Goal: Transaction & Acquisition: Book appointment/travel/reservation

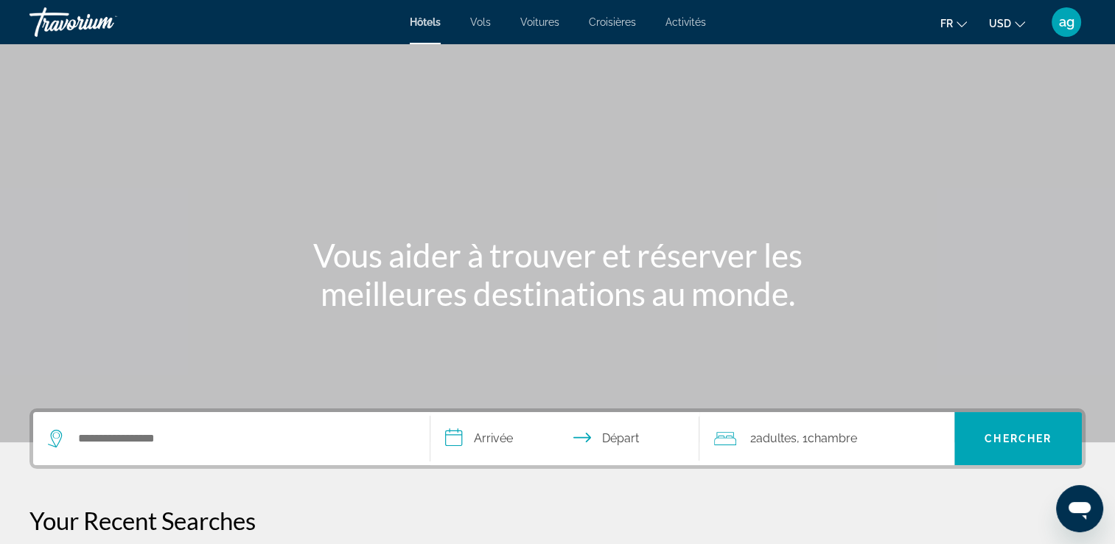
click at [119, 426] on div "Search widget" at bounding box center [231, 438] width 367 height 53
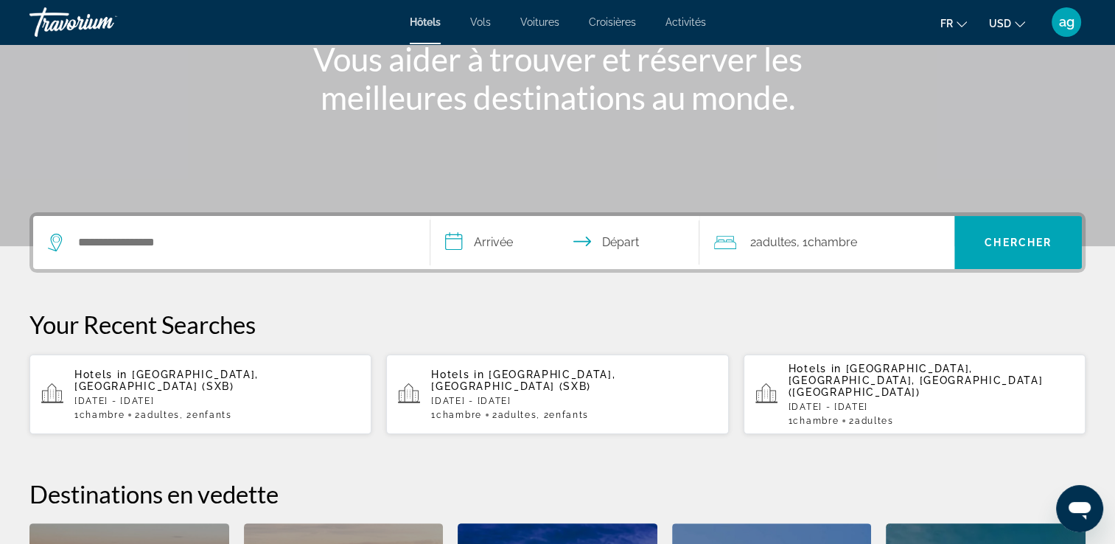
scroll to position [360, 0]
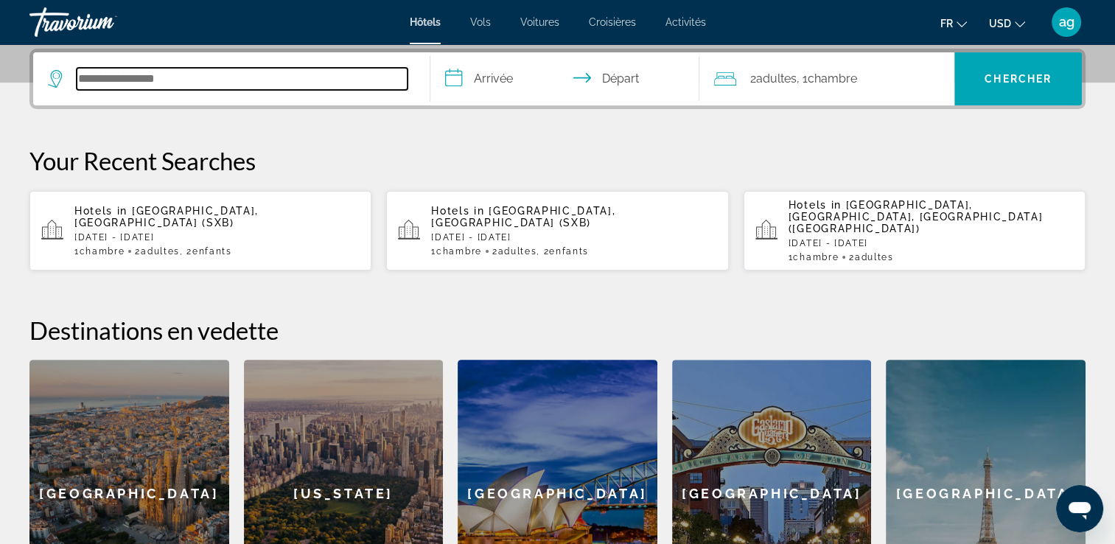
click at [100, 86] on input "Search hotel destination" at bounding box center [242, 79] width 331 height 22
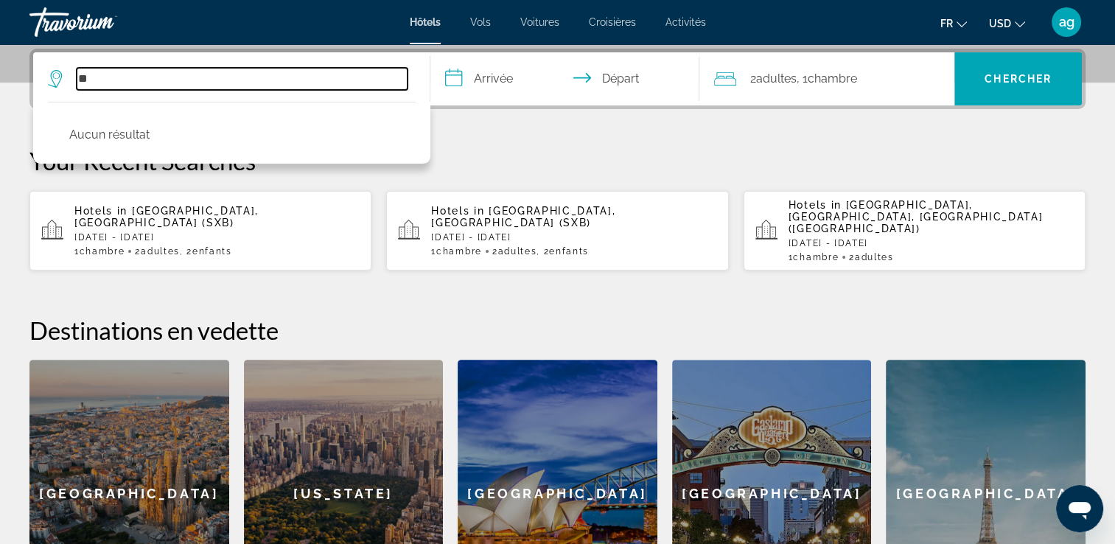
type input "*"
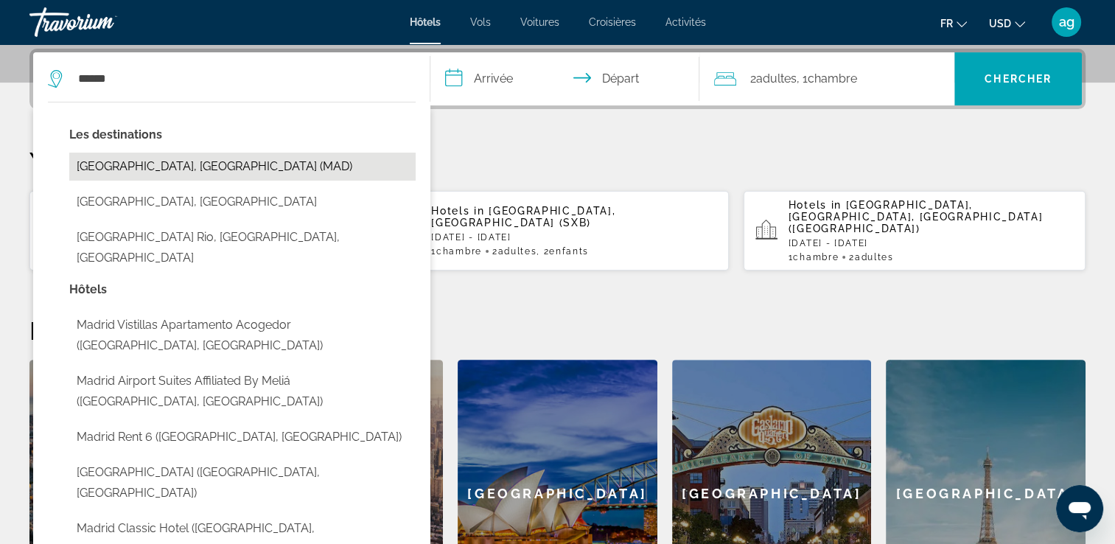
click at [121, 168] on button "[GEOGRAPHIC_DATA], [GEOGRAPHIC_DATA] (MAD)" at bounding box center [242, 167] width 346 height 28
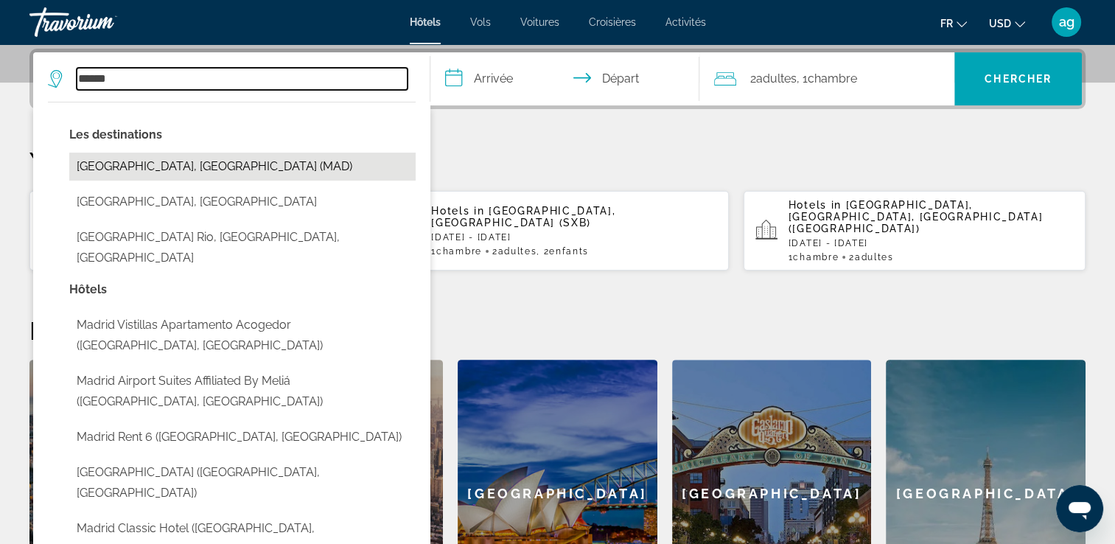
type input "**********"
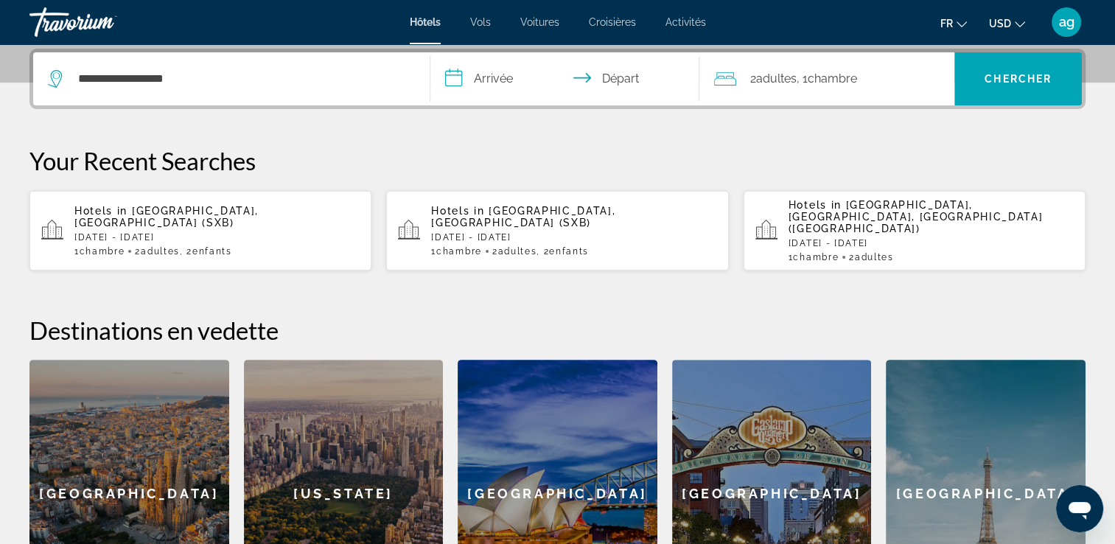
click at [483, 80] on input "**********" at bounding box center [569, 81] width 276 height 58
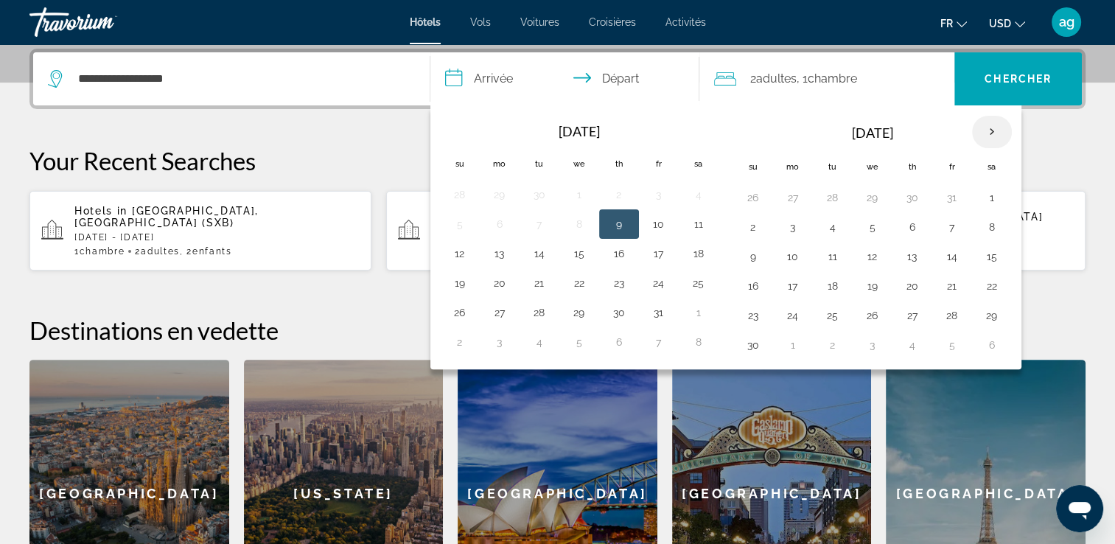
click at [986, 128] on th "Next month" at bounding box center [992, 132] width 40 height 32
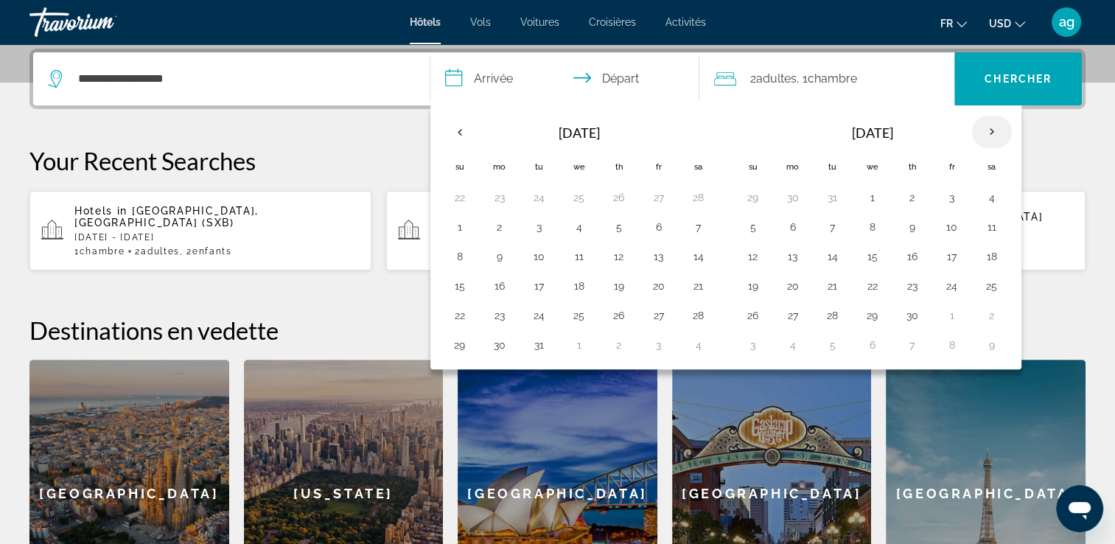
click at [986, 128] on th "Next month" at bounding box center [992, 132] width 40 height 32
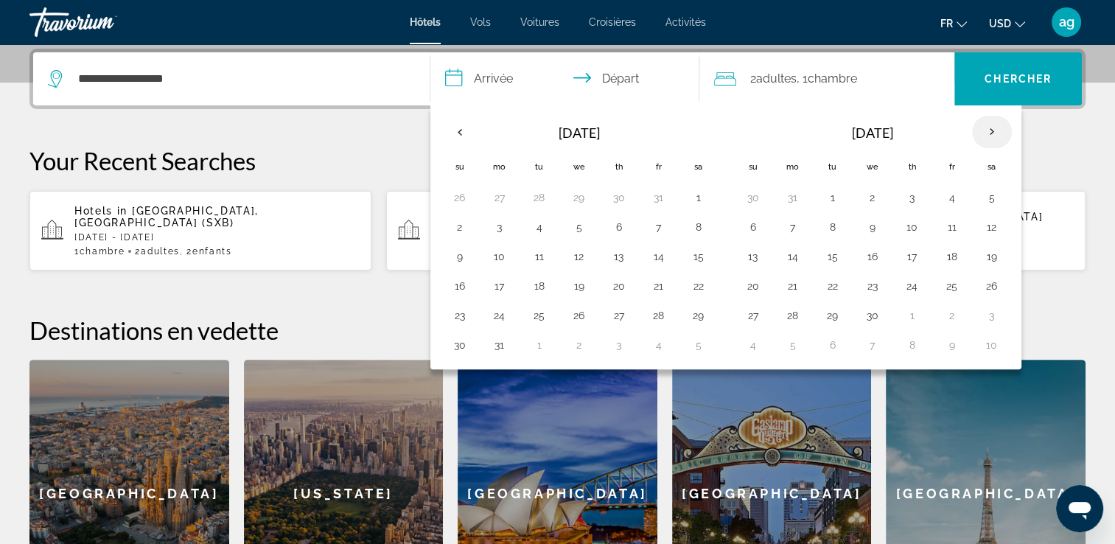
click at [986, 128] on th "Next month" at bounding box center [992, 132] width 40 height 32
click at [790, 287] on button "21" at bounding box center [793, 286] width 24 height 21
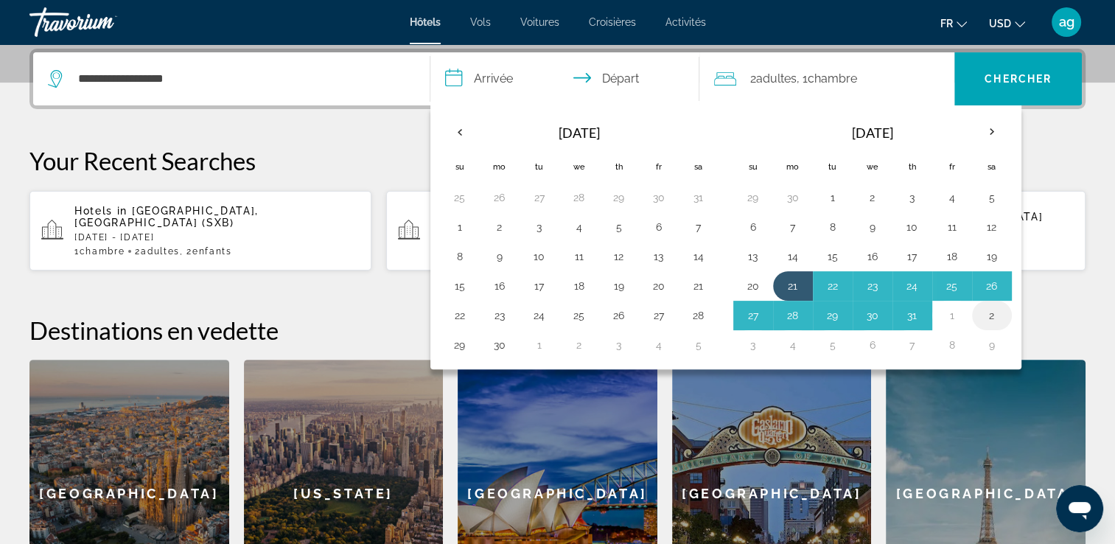
click at [989, 308] on button "2" at bounding box center [993, 315] width 24 height 21
type input "**********"
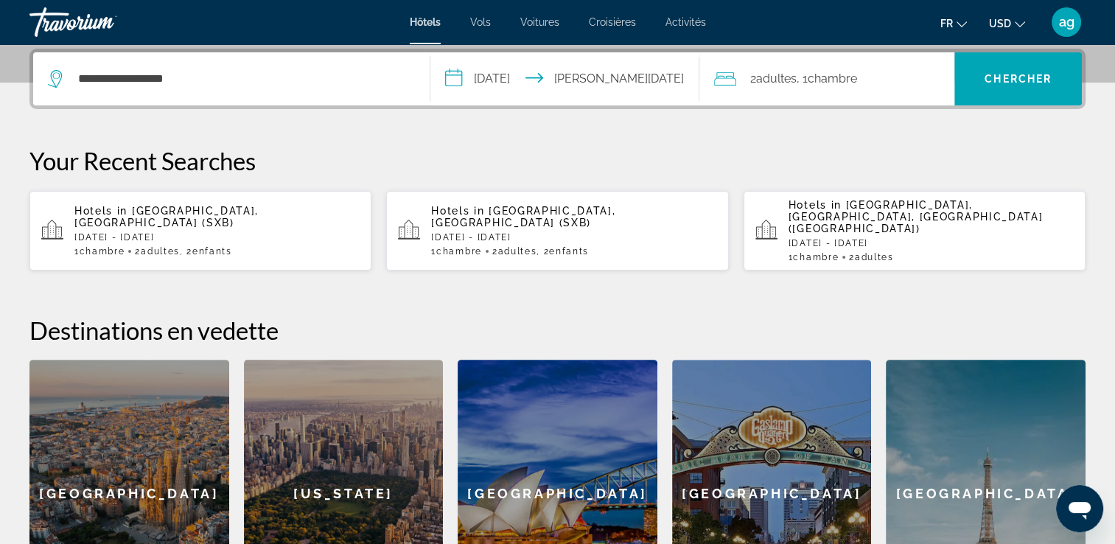
click at [821, 83] on span "Chambre" at bounding box center [831, 79] width 49 height 14
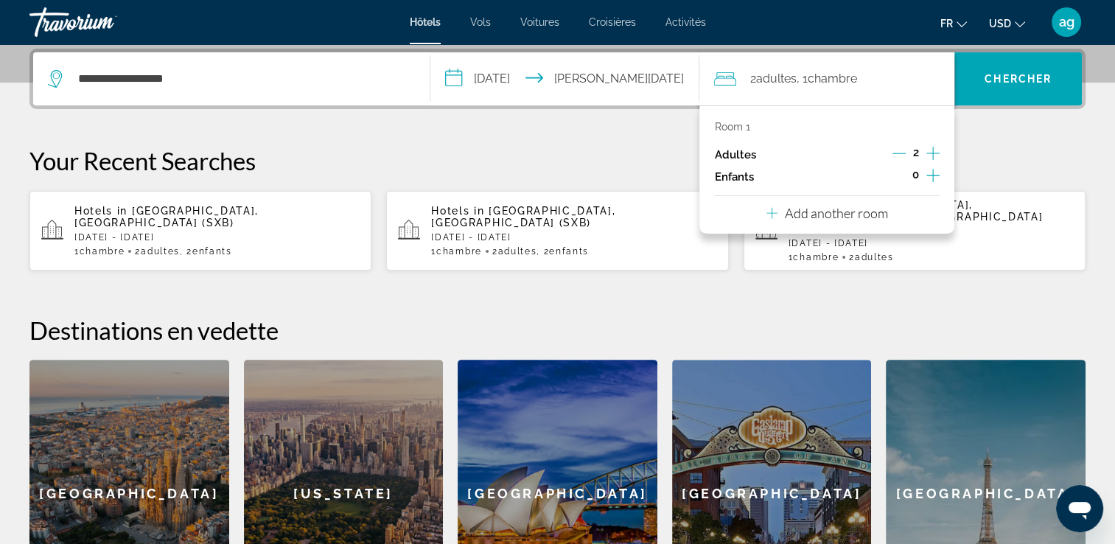
click at [928, 167] on icon "Increment children" at bounding box center [933, 176] width 13 height 18
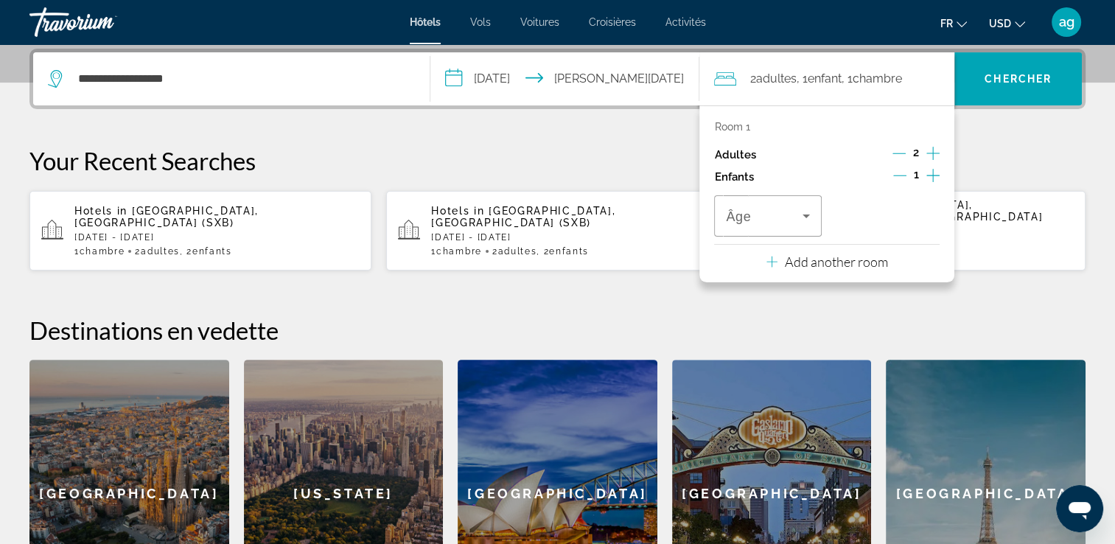
click at [928, 167] on icon "Increment children" at bounding box center [933, 176] width 13 height 18
click at [796, 226] on div "Travelers: 2 adults, 2 children" at bounding box center [767, 215] width 83 height 41
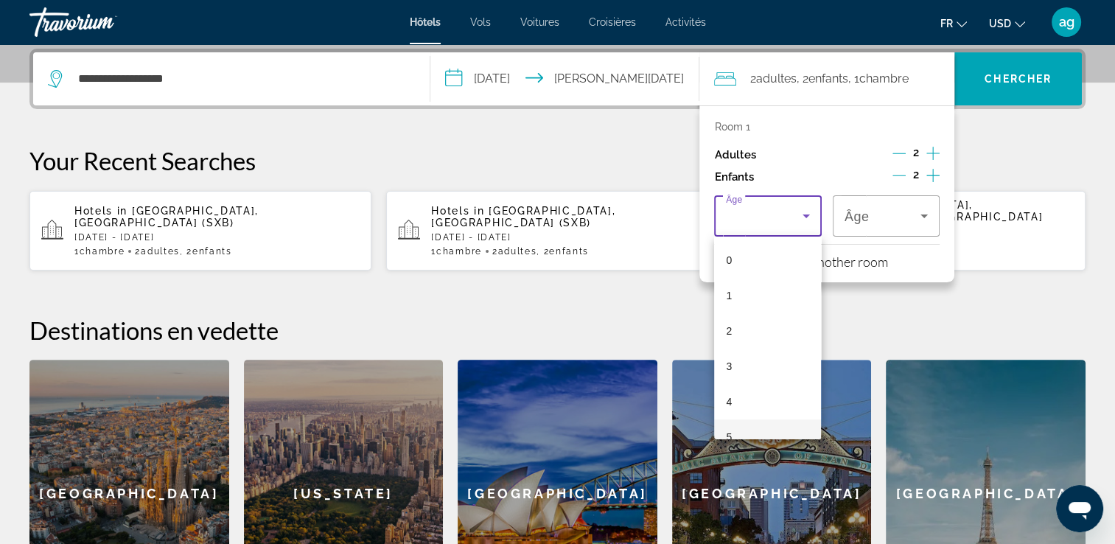
scroll to position [15, 0]
click at [796, 226] on div at bounding box center [557, 272] width 1115 height 544
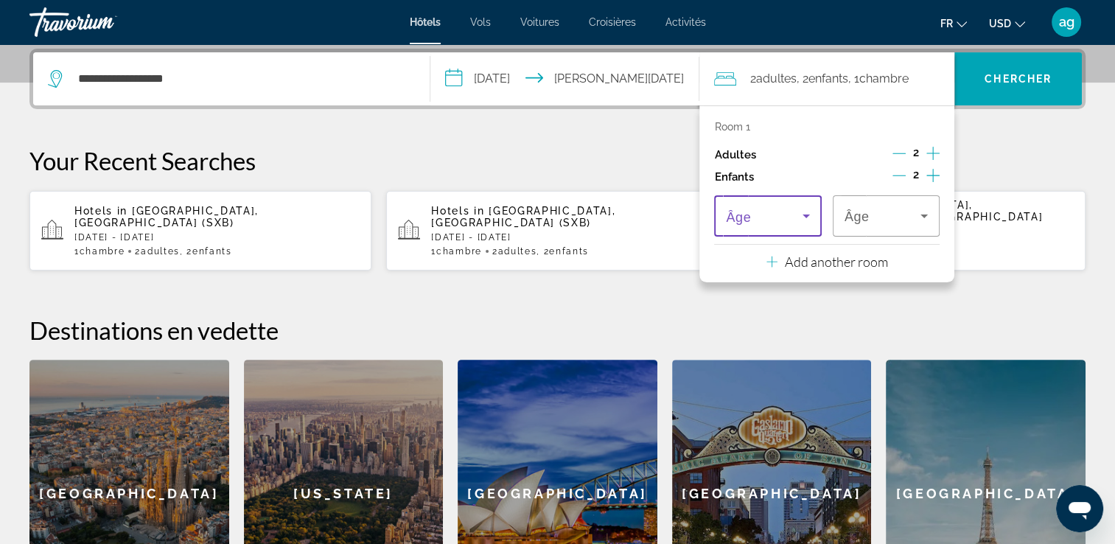
click at [802, 212] on icon "Travelers: 2 adults, 2 children" at bounding box center [807, 216] width 18 height 18
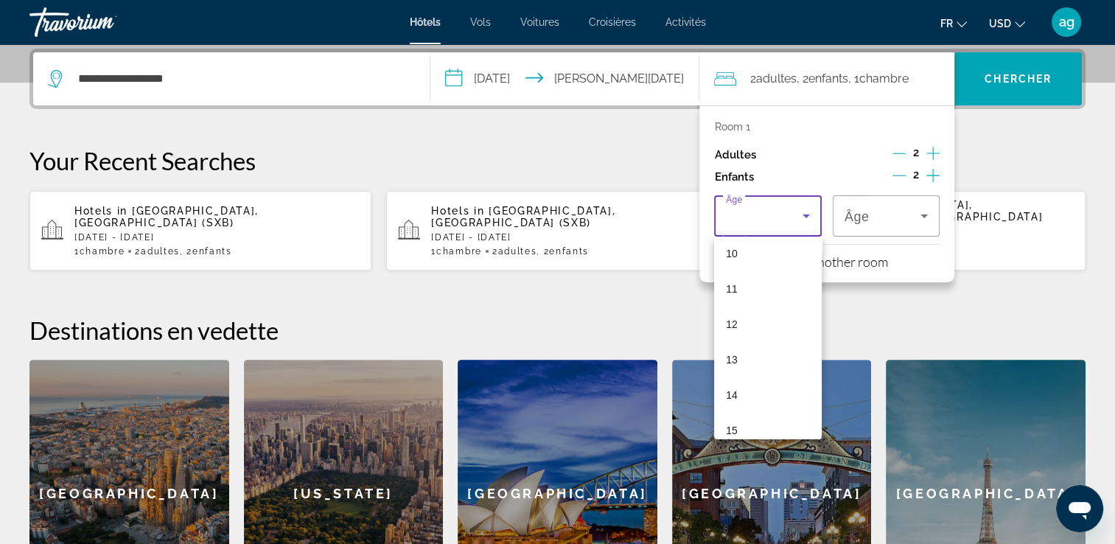
scroll to position [374, 0]
click at [743, 416] on mat-option "15" at bounding box center [767, 417] width 107 height 35
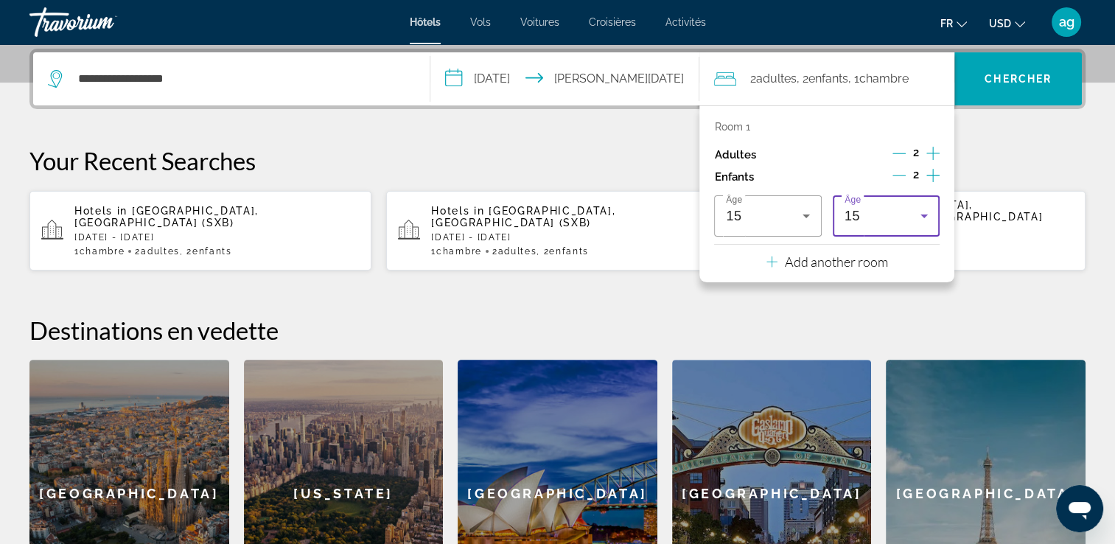
click at [930, 209] on icon "Travelers: 2 adults, 2 children" at bounding box center [925, 216] width 18 height 18
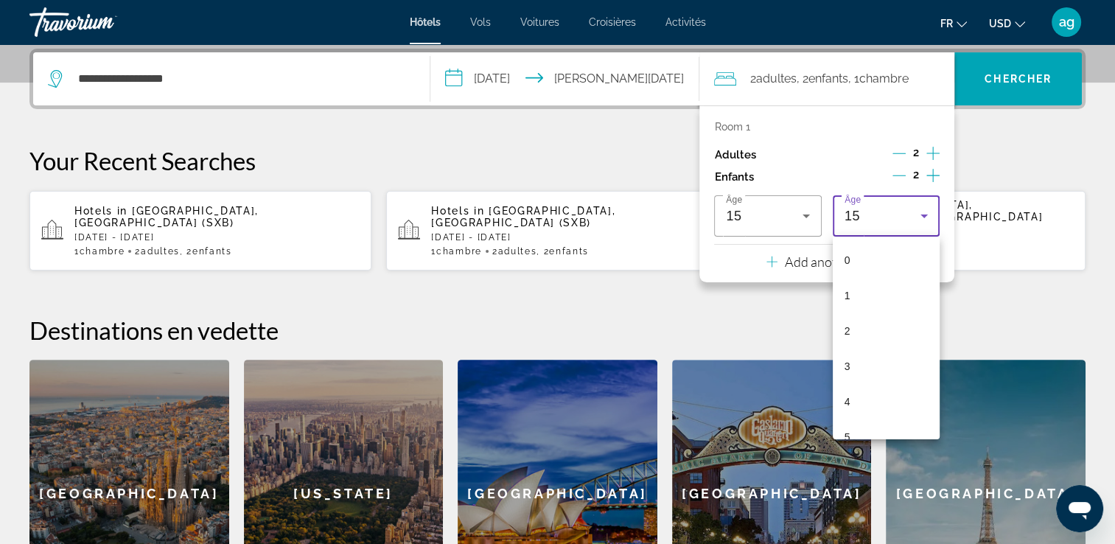
scroll to position [369, 0]
click at [845, 251] on span "10" at bounding box center [851, 246] width 12 height 18
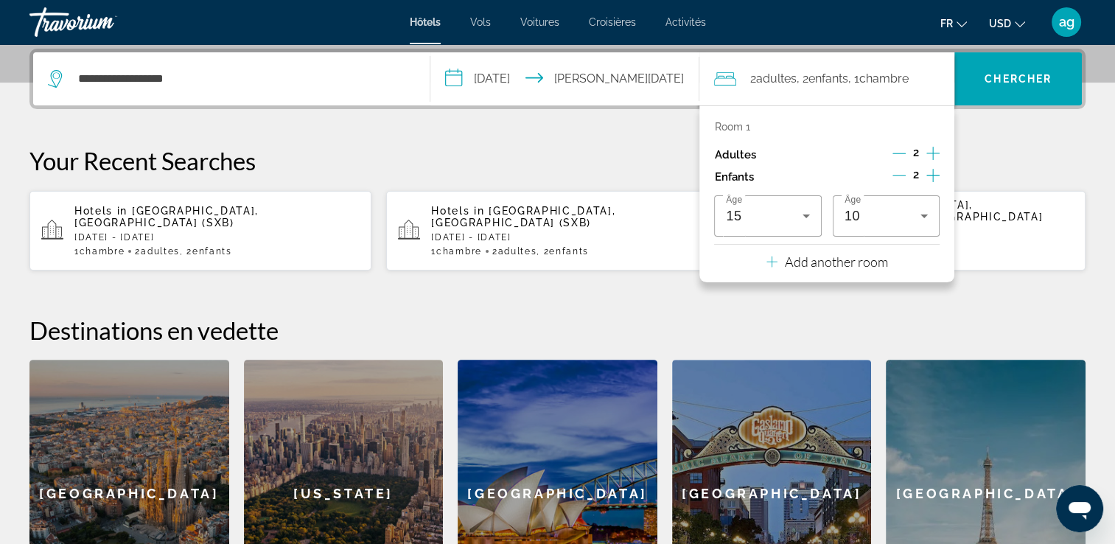
click at [992, 150] on p "Your Recent Searches" at bounding box center [557, 160] width 1056 height 29
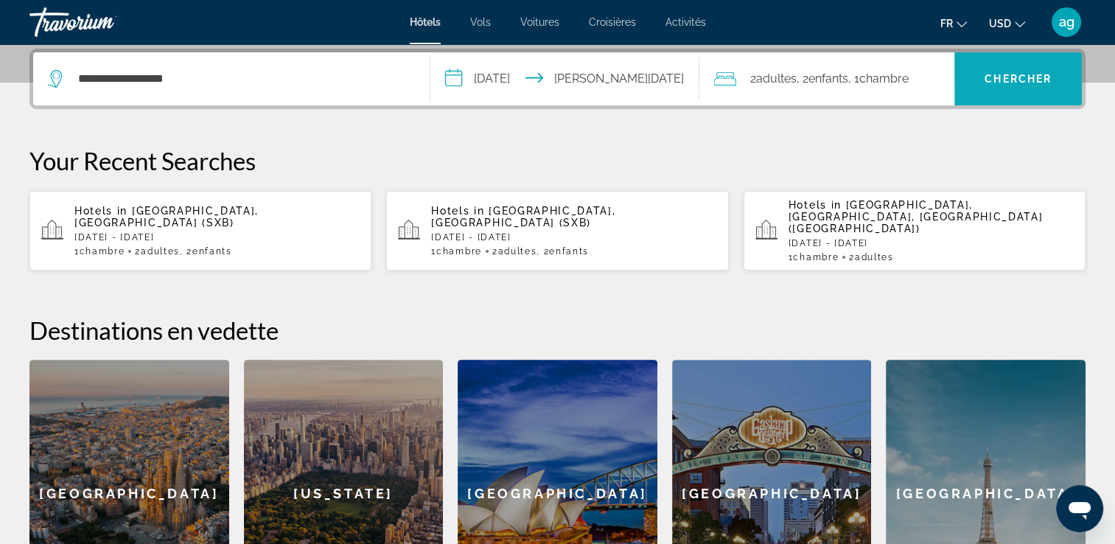
click at [992, 80] on span "Chercher" at bounding box center [1018, 79] width 67 height 12
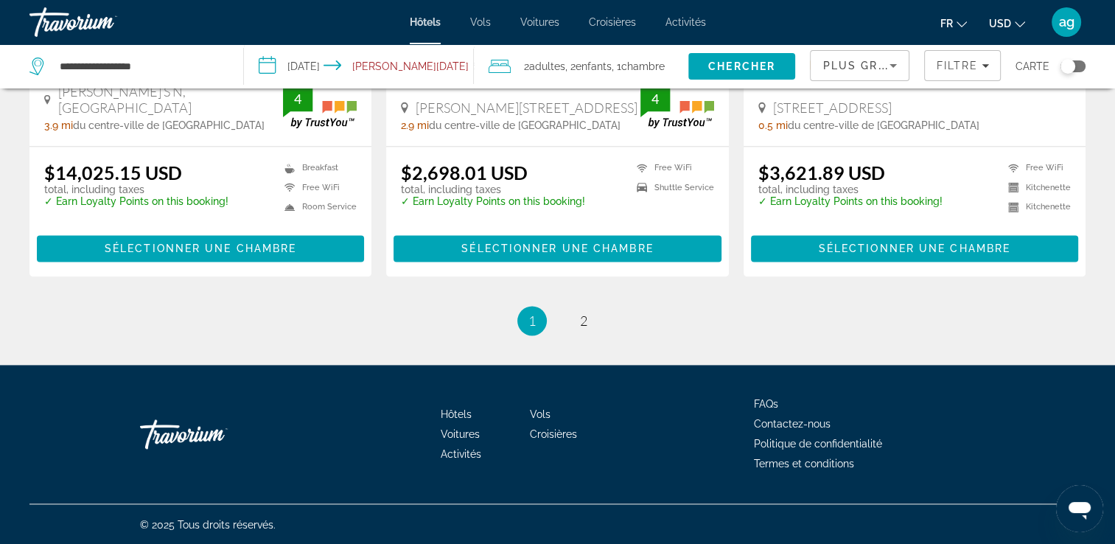
scroll to position [1978, 0]
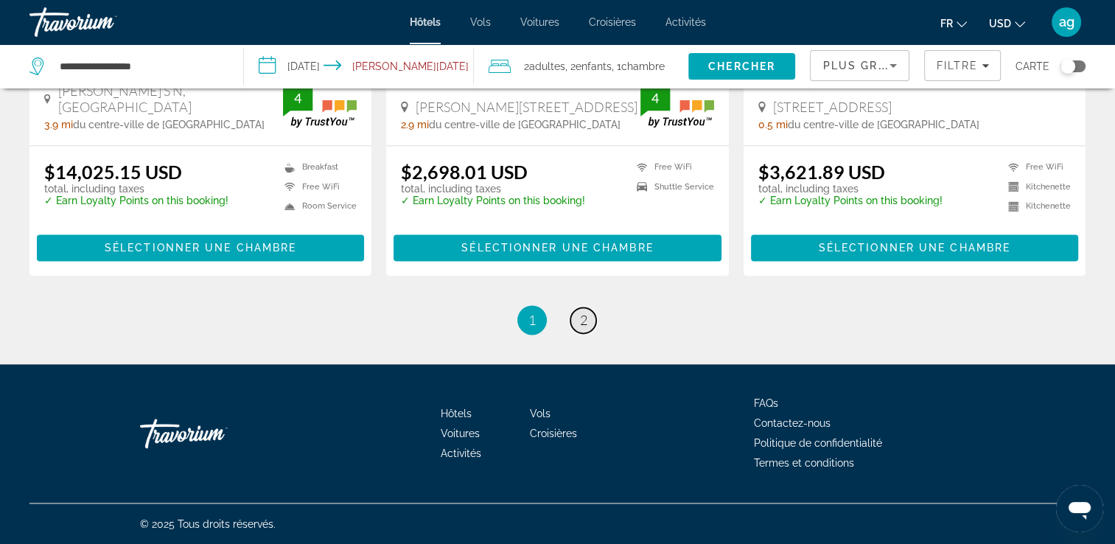
click at [588, 323] on link "page 2" at bounding box center [584, 320] width 26 height 26
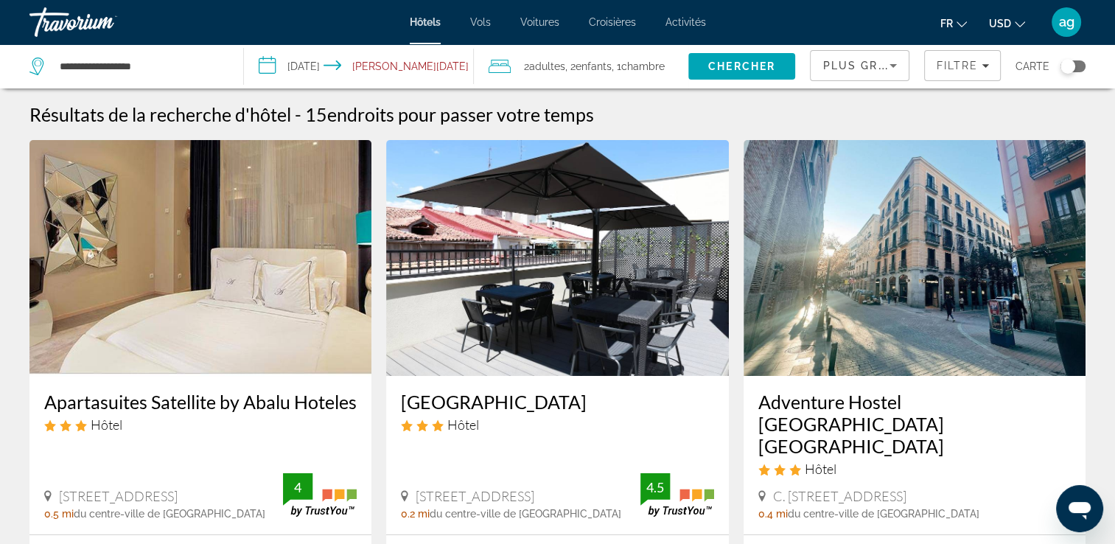
click at [610, 22] on span "Croisières" at bounding box center [612, 22] width 47 height 12
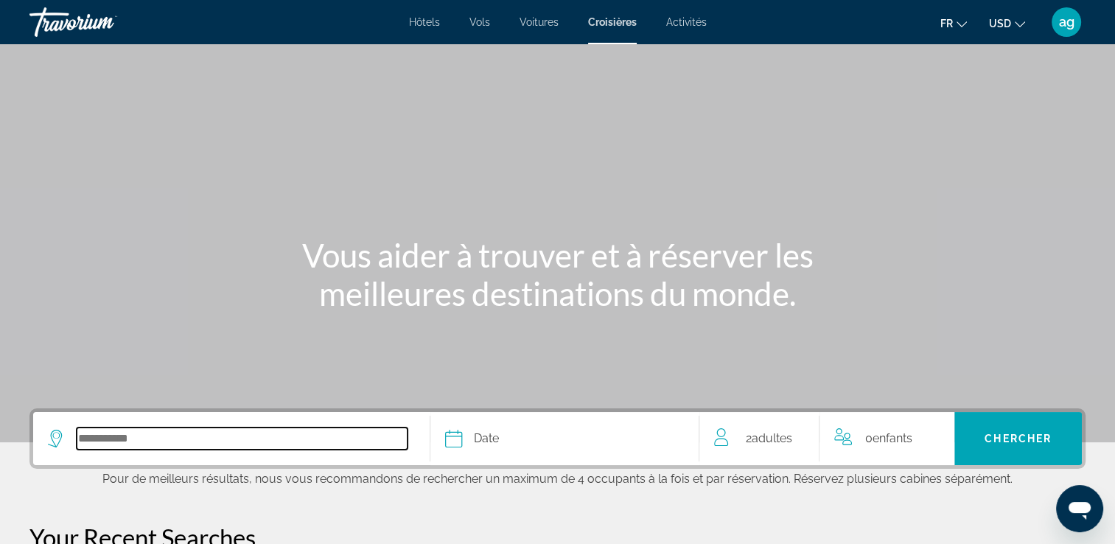
click at [138, 436] on input "Select cruise destination" at bounding box center [242, 439] width 331 height 22
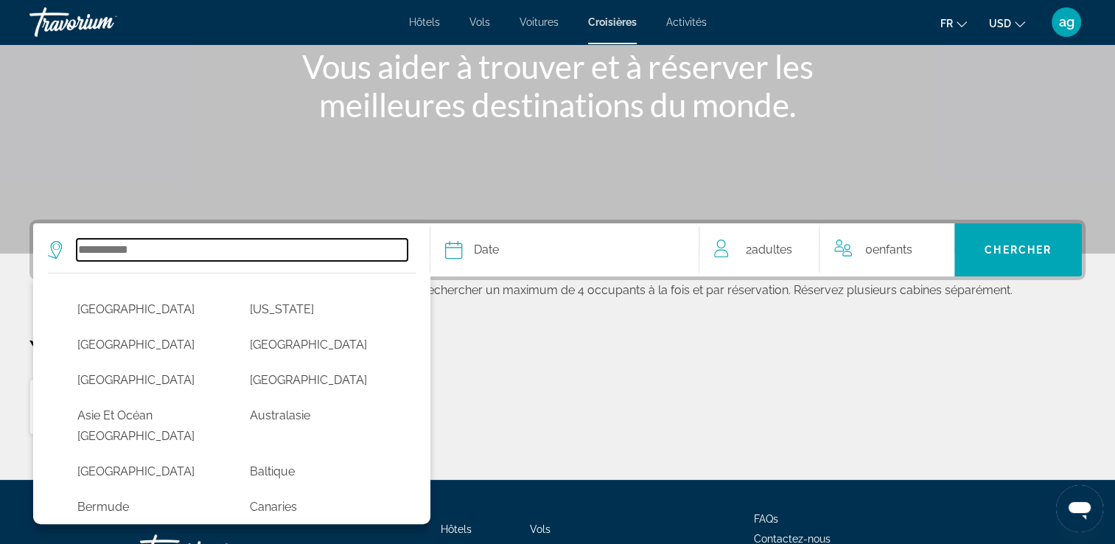
scroll to position [304, 0]
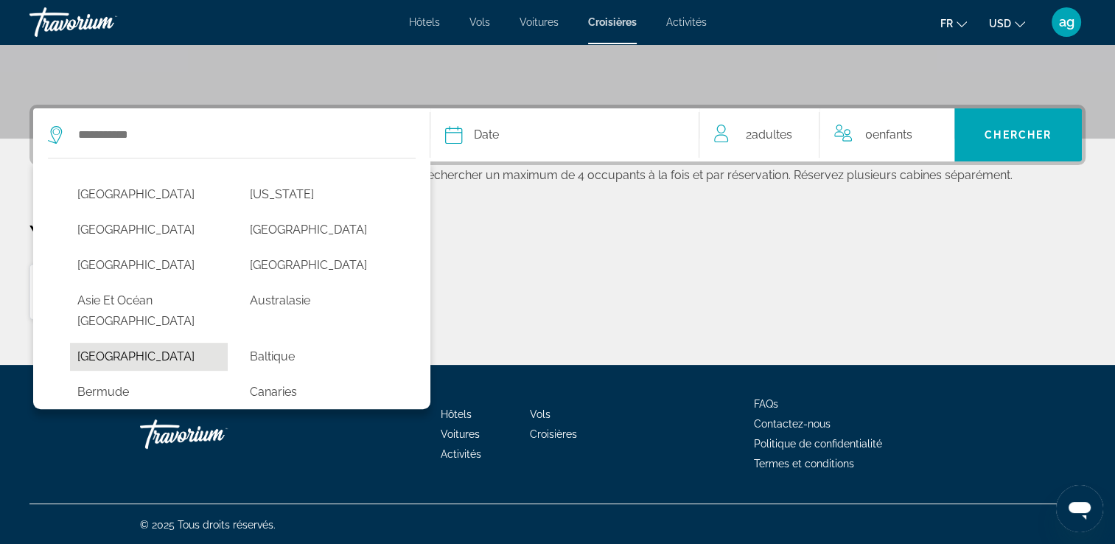
click at [90, 345] on button "[GEOGRAPHIC_DATA]" at bounding box center [149, 357] width 158 height 28
type input "*******"
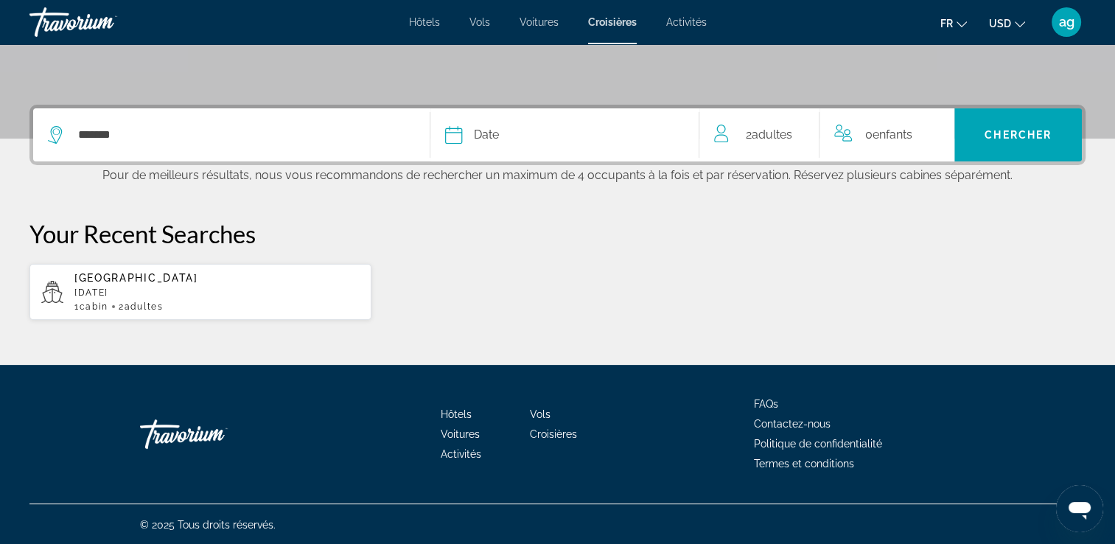
click at [136, 273] on p "[GEOGRAPHIC_DATA]" at bounding box center [216, 278] width 285 height 12
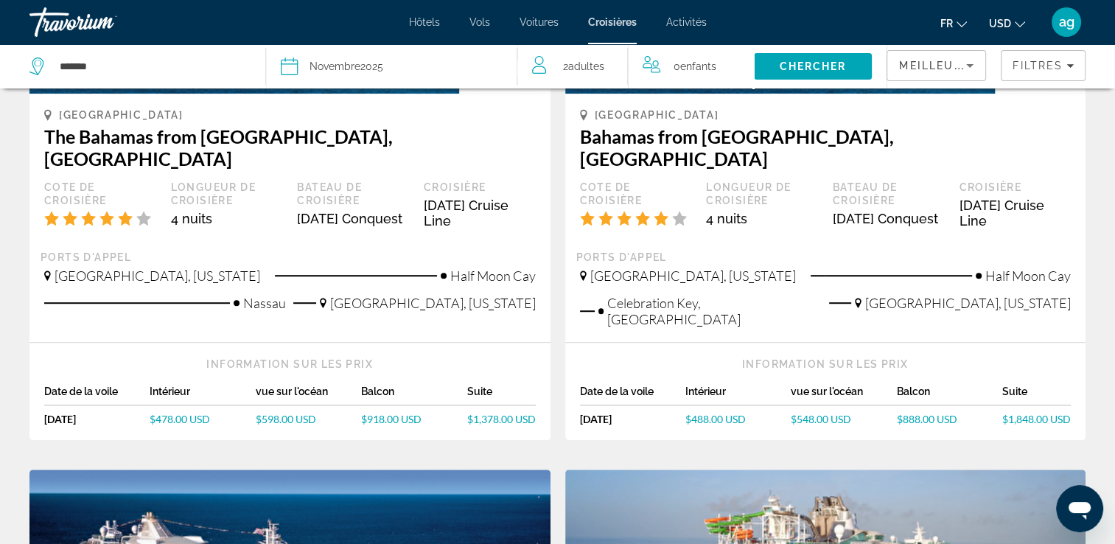
scroll to position [914, 0]
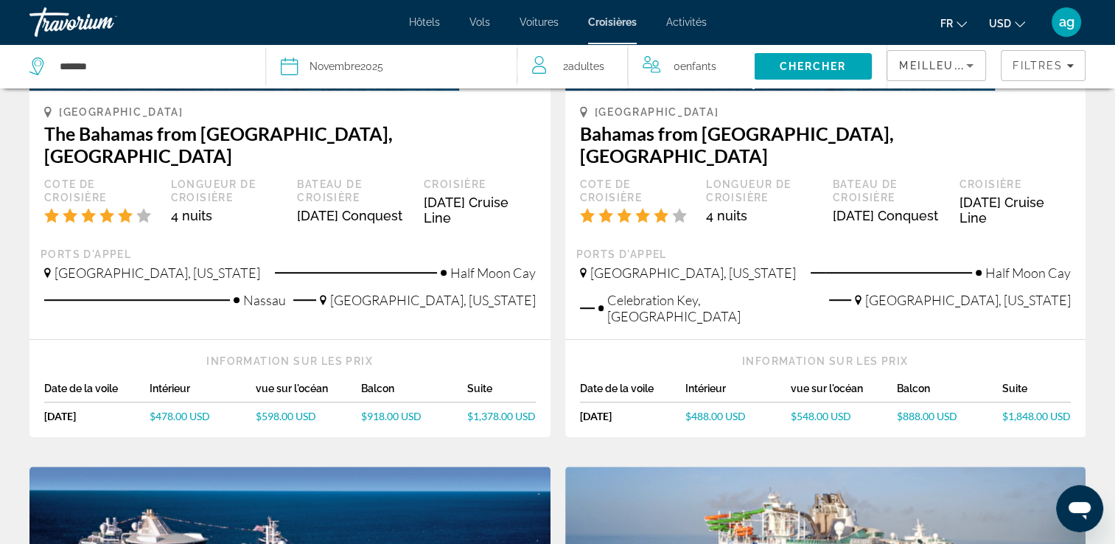
click at [534, 18] on span "Voitures" at bounding box center [539, 22] width 39 height 12
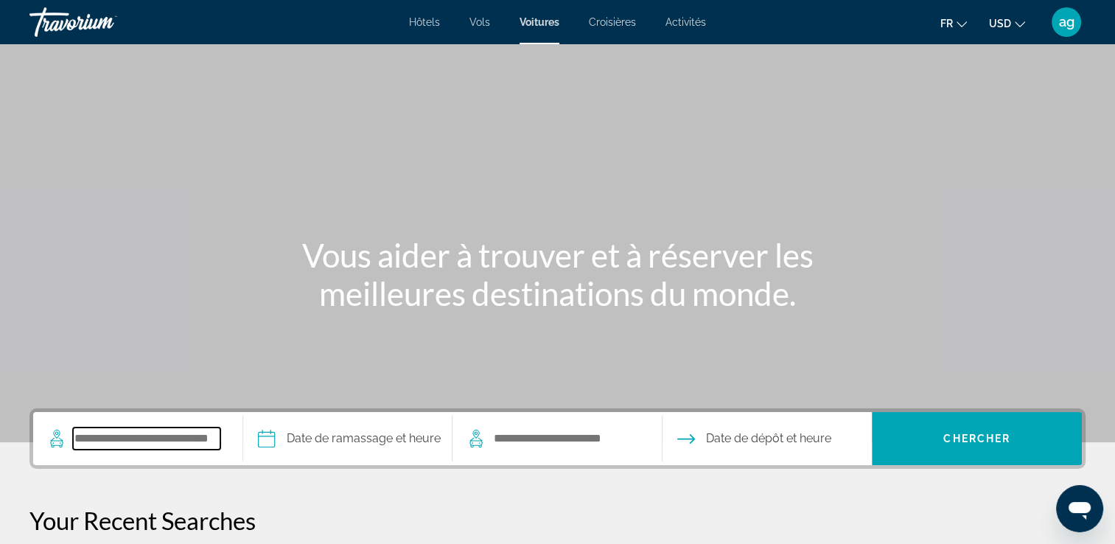
click at [118, 445] on input "Search pickup location" at bounding box center [146, 439] width 147 height 22
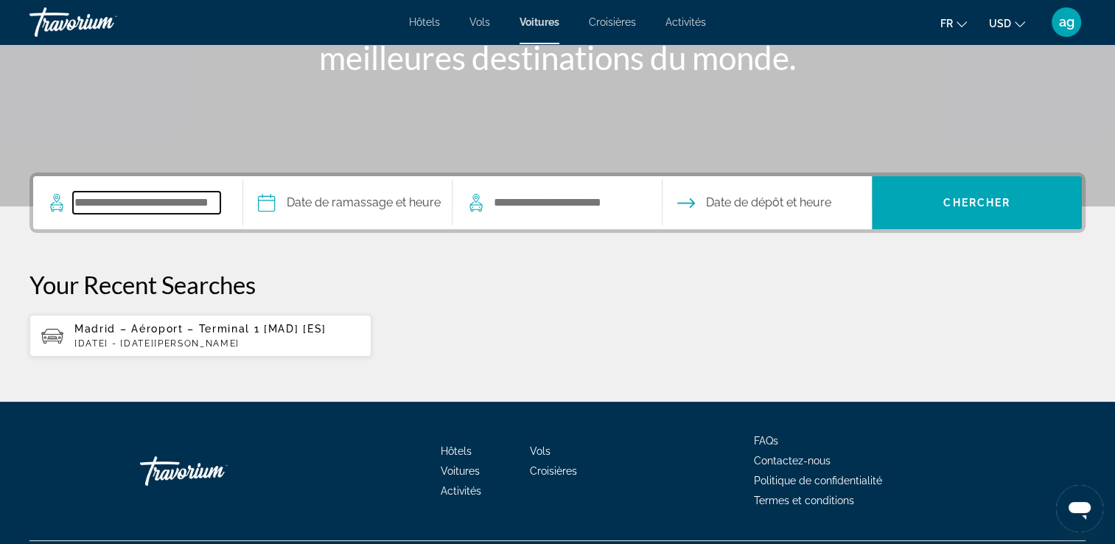
scroll to position [273, 0]
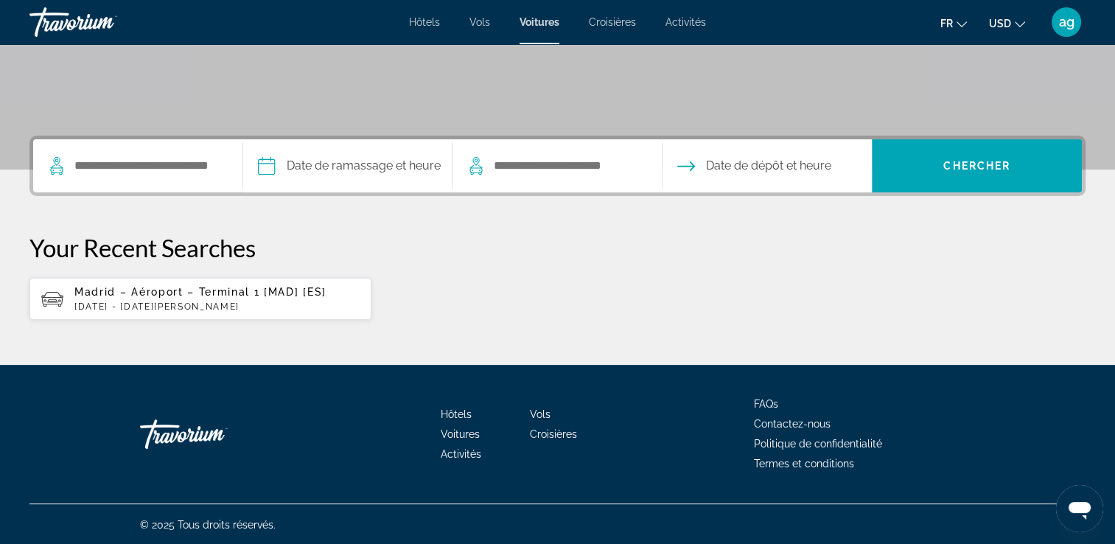
click at [150, 304] on p "[DATE] - [DATE][PERSON_NAME]" at bounding box center [216, 307] width 285 height 10
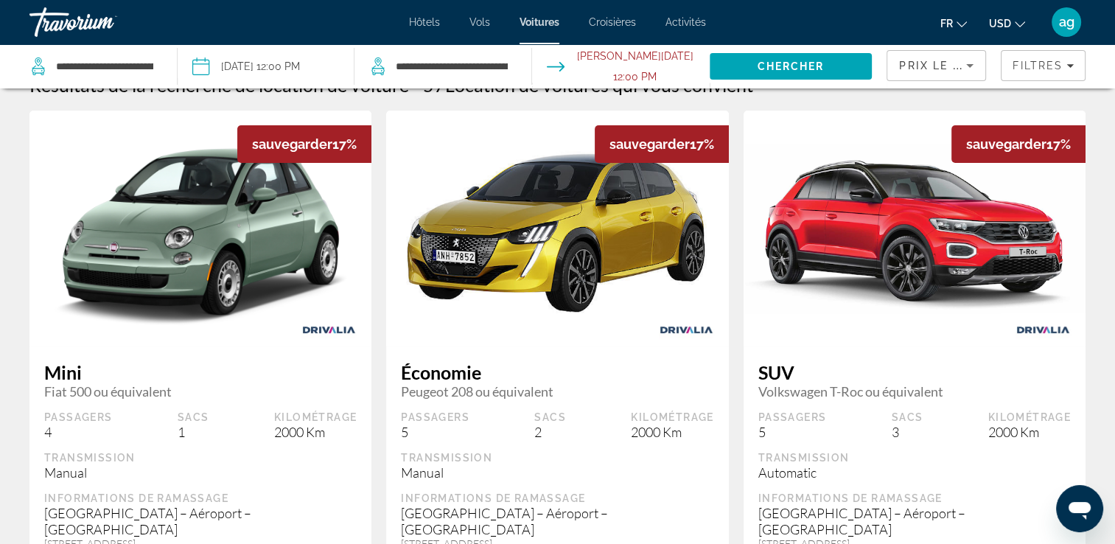
click at [150, 304] on img "Main content" at bounding box center [200, 228] width 342 height 227
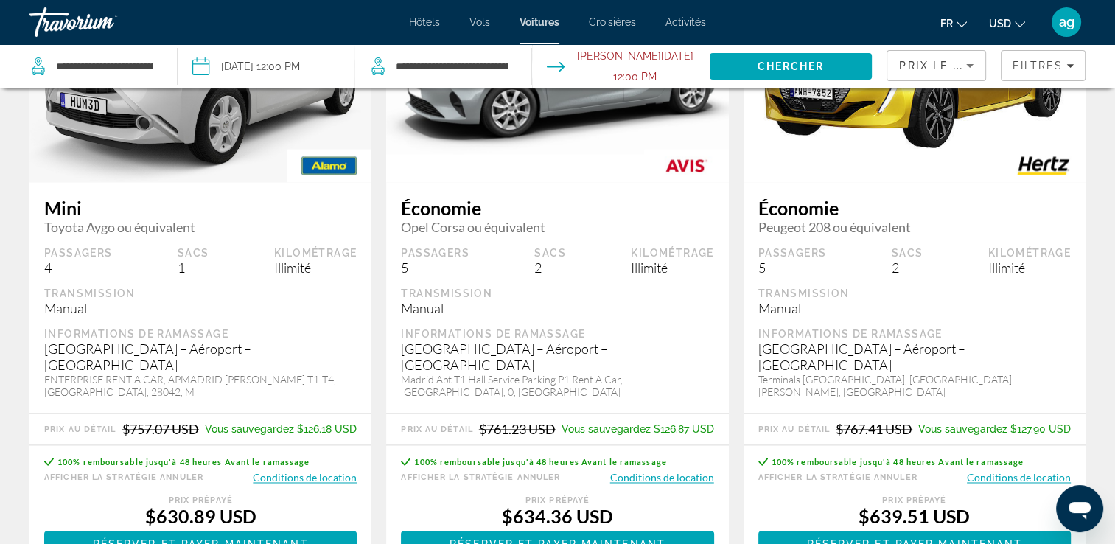
scroll to position [2241, 0]
